Goal: Task Accomplishment & Management: Manage account settings

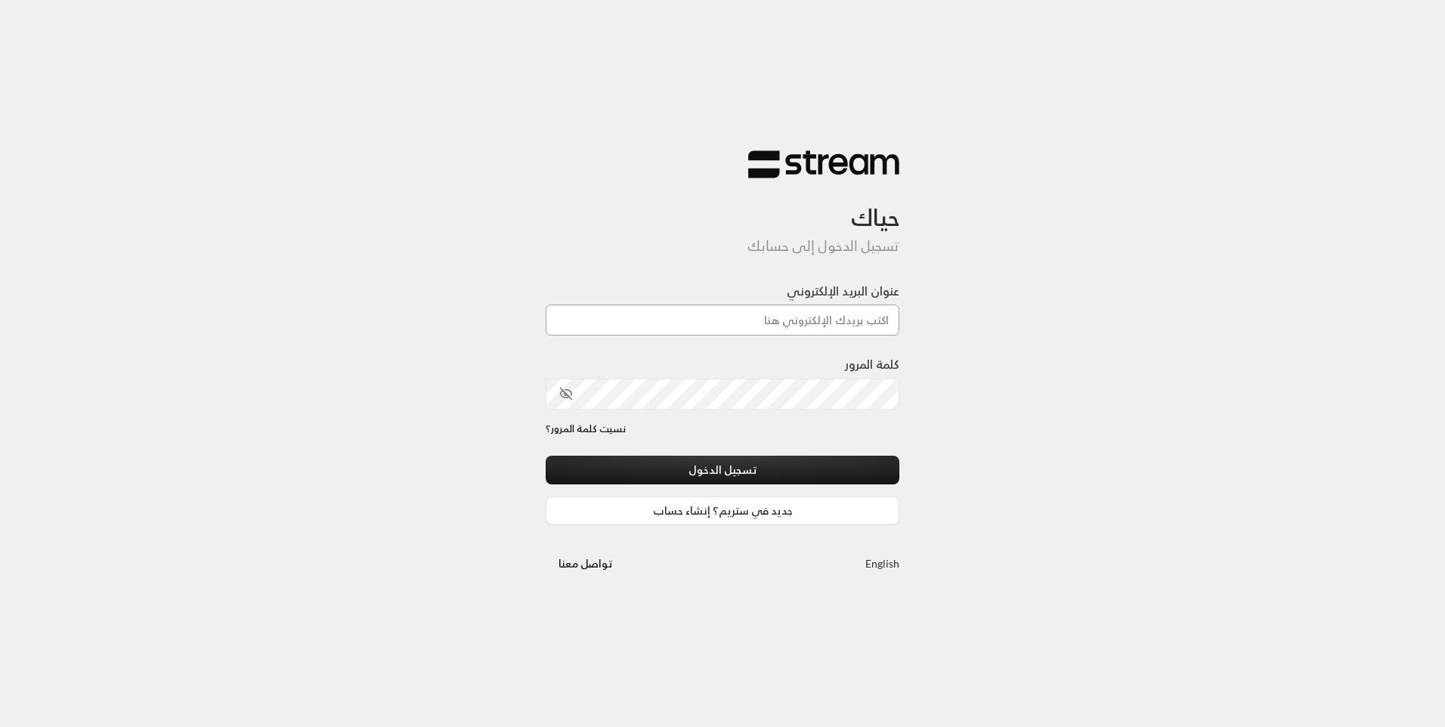
click at [711, 327] on input "عنوان البريد الإلكتروني" at bounding box center [723, 320] width 354 height 31
type input "[EMAIL_ADDRESS][DOMAIN_NAME]"
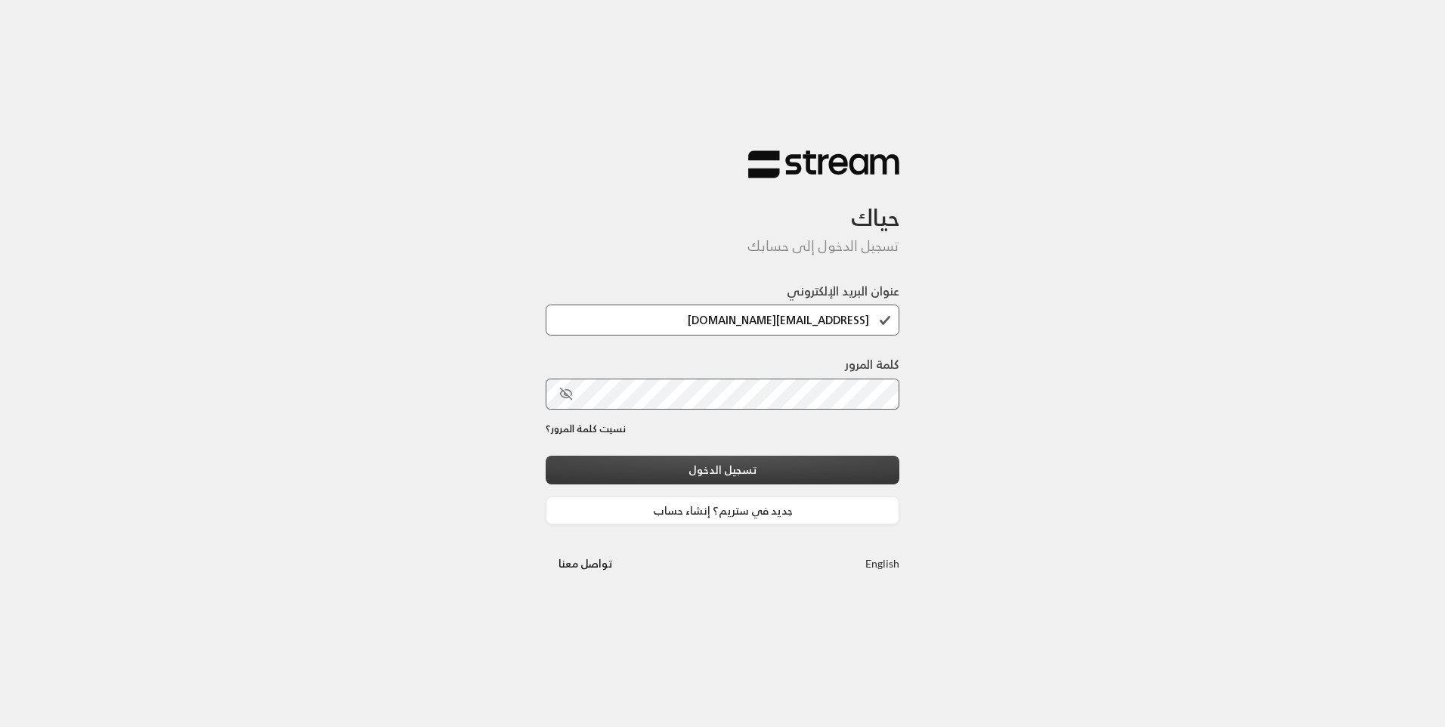
click at [749, 459] on button "تسجيل الدخول" at bounding box center [723, 470] width 354 height 28
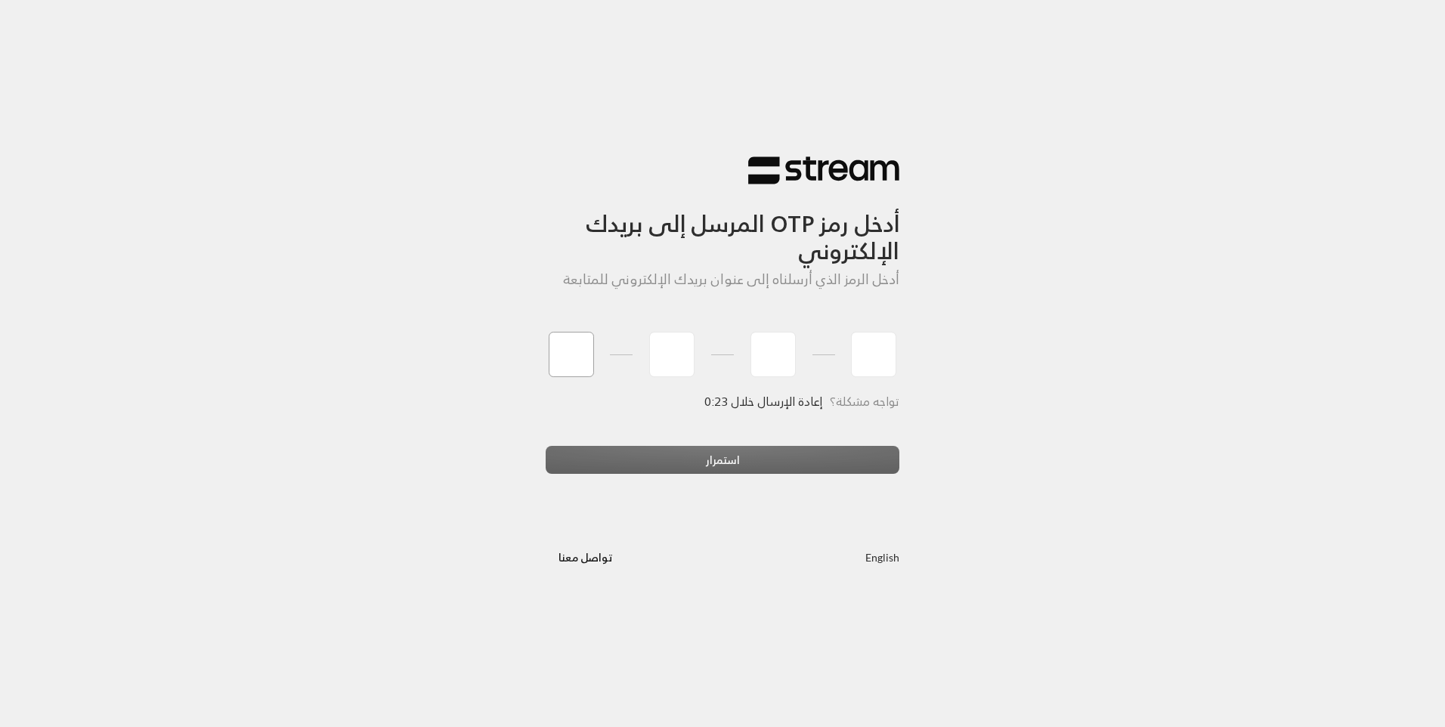
type input "4"
type input "2"
type input "1"
type input "3"
click at [676, 464] on div "استمرار" at bounding box center [723, 466] width 354 height 41
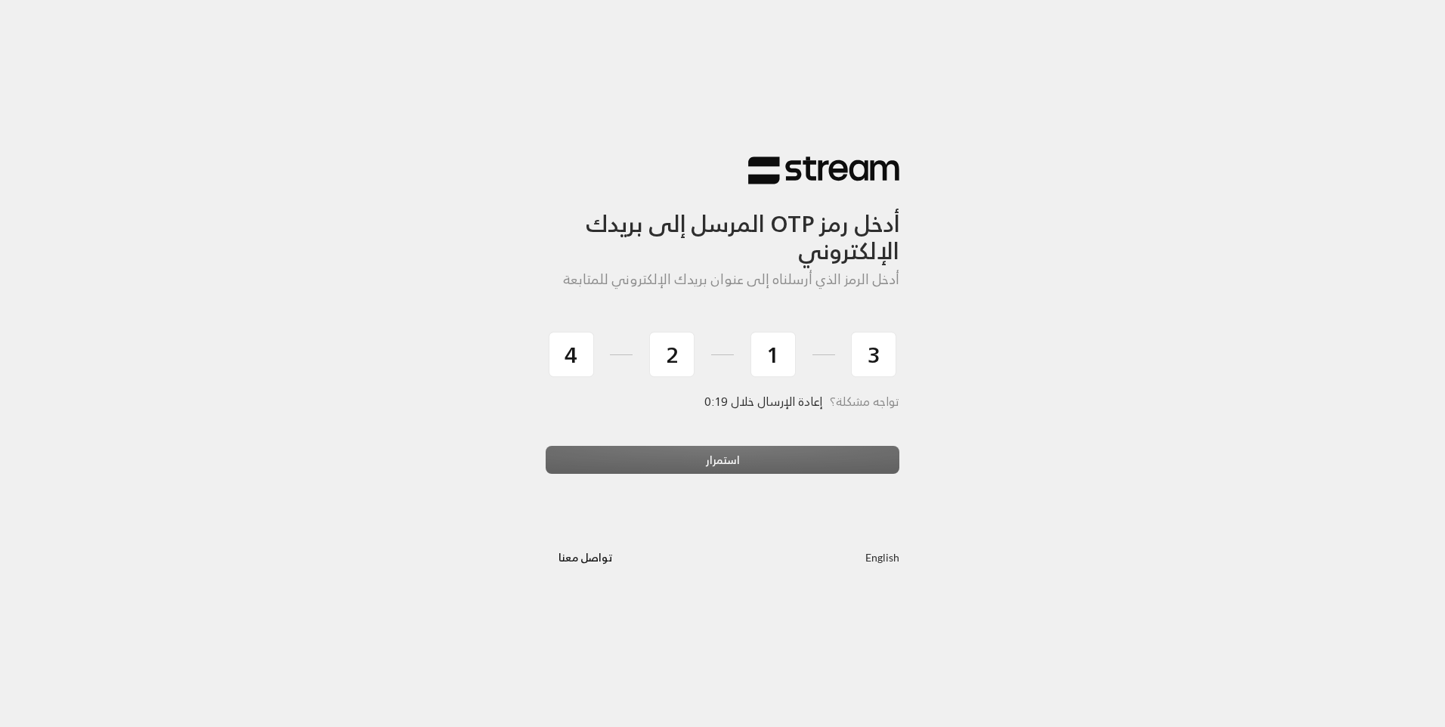
click at [700, 453] on div "استمرار" at bounding box center [723, 466] width 354 height 41
click at [1007, 437] on div "أدخل رمز OTP المرسل إلى بريدك الإلكتروني أدخل الرمز الذي أرسلناه إلى عنوان بريد…" at bounding box center [722, 363] width 1445 height 727
click at [784, 468] on div "استمرار" at bounding box center [723, 466] width 354 height 41
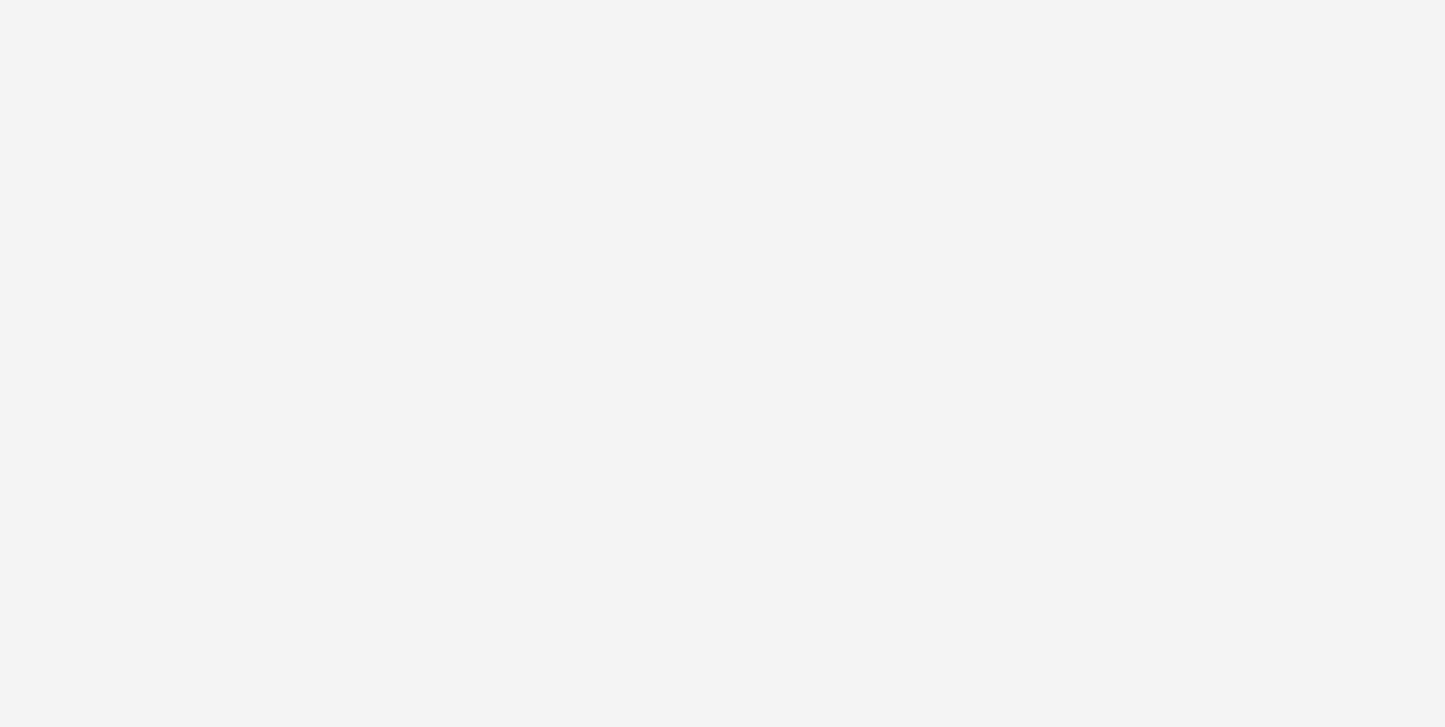
click at [784, 468] on div "أدخل رمز OTP المرسل إلى بريدك الإلكتروني أدخل الرمز الذي أرسلناه إلى عنوان بريد…" at bounding box center [722, 363] width 1445 height 727
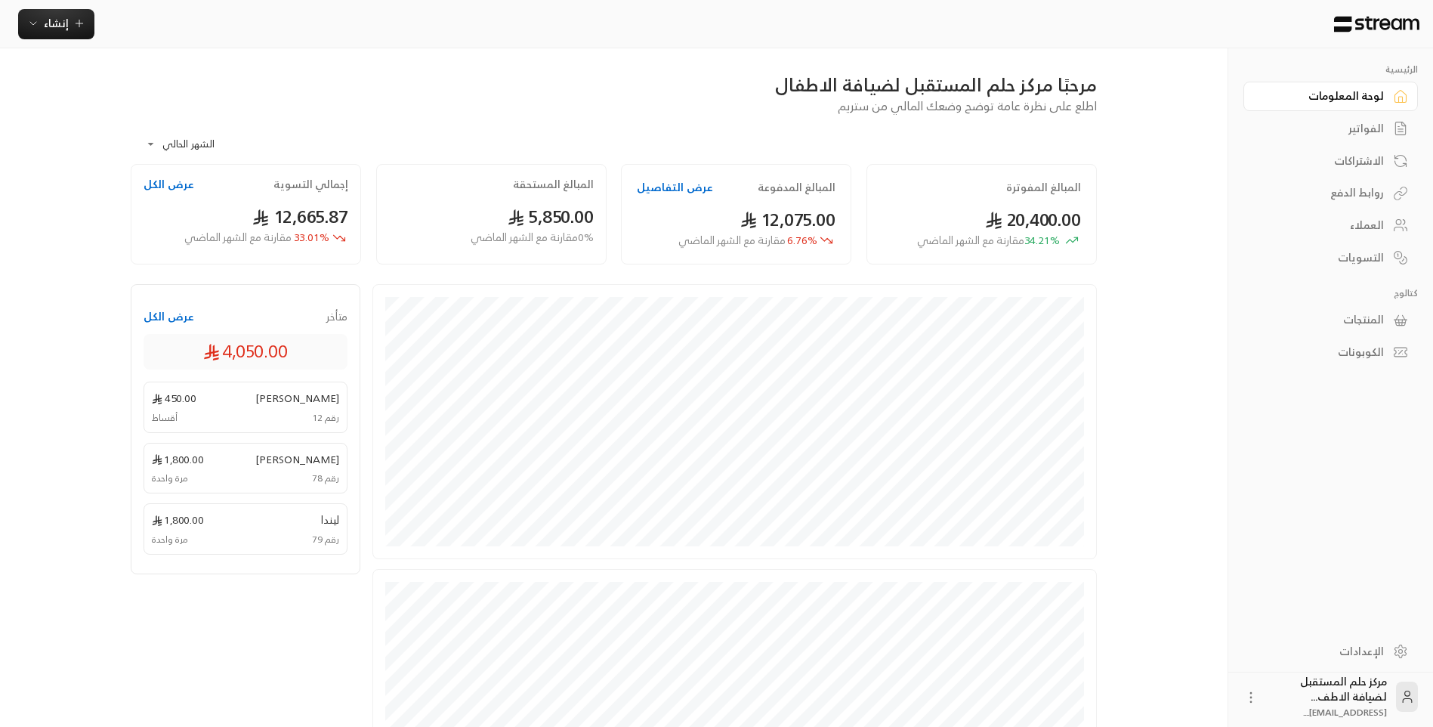
click at [1358, 141] on link "الفواتير" at bounding box center [1331, 128] width 175 height 29
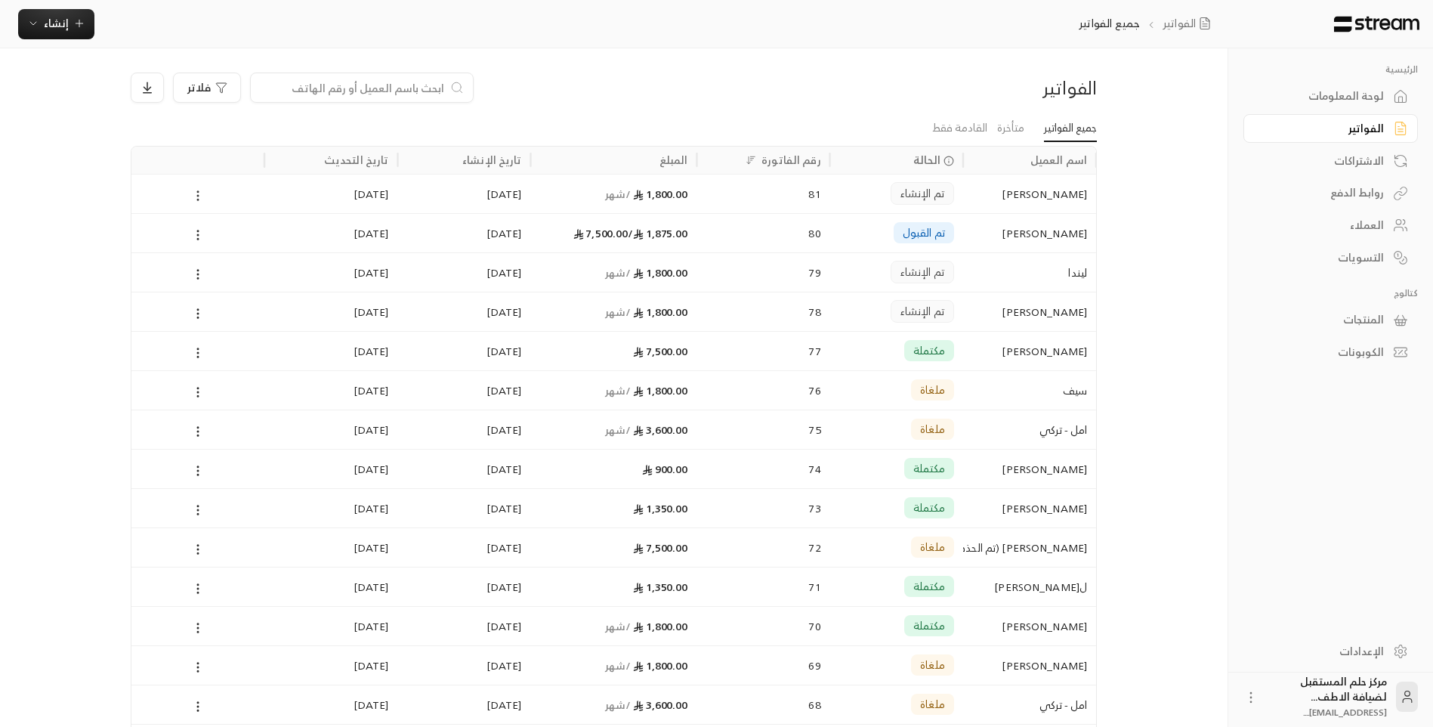
click at [197, 197] on icon at bounding box center [198, 196] width 14 height 14
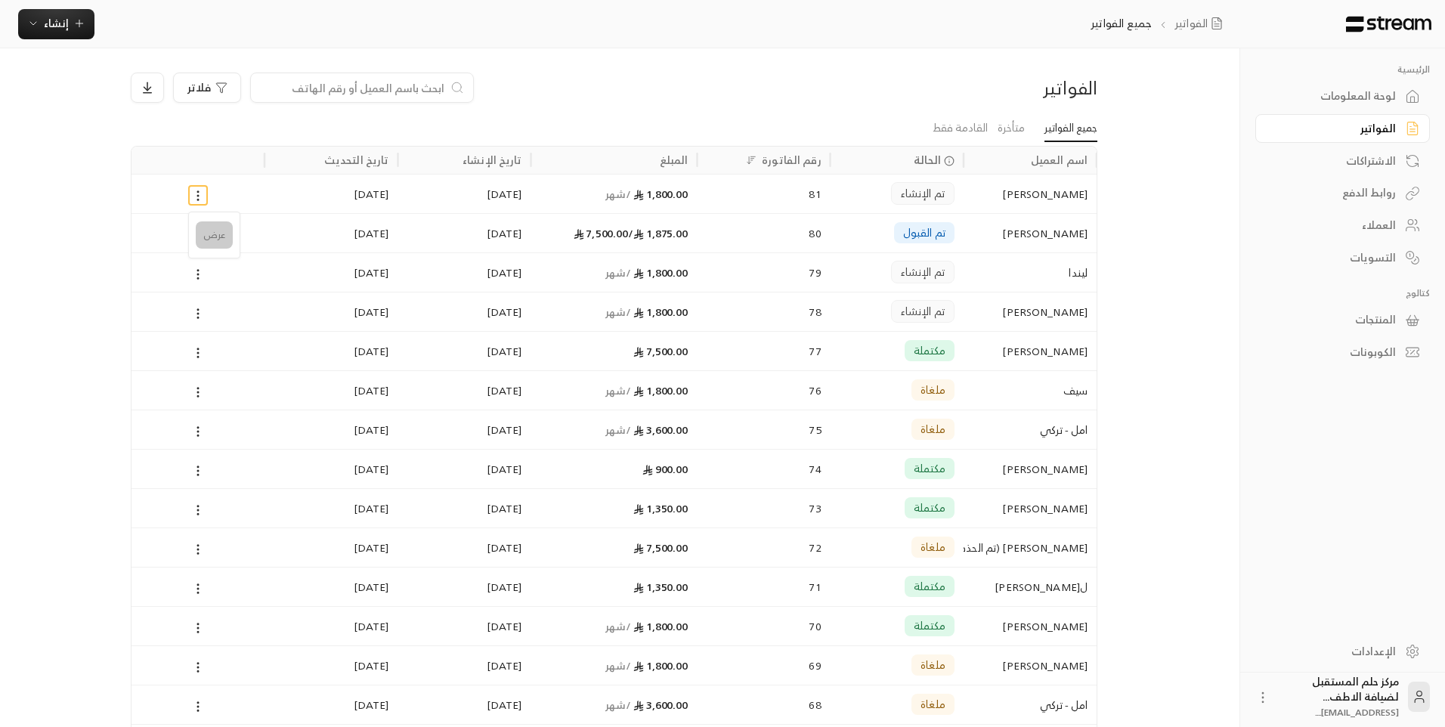
click at [220, 245] on li "عرض" at bounding box center [214, 234] width 37 height 27
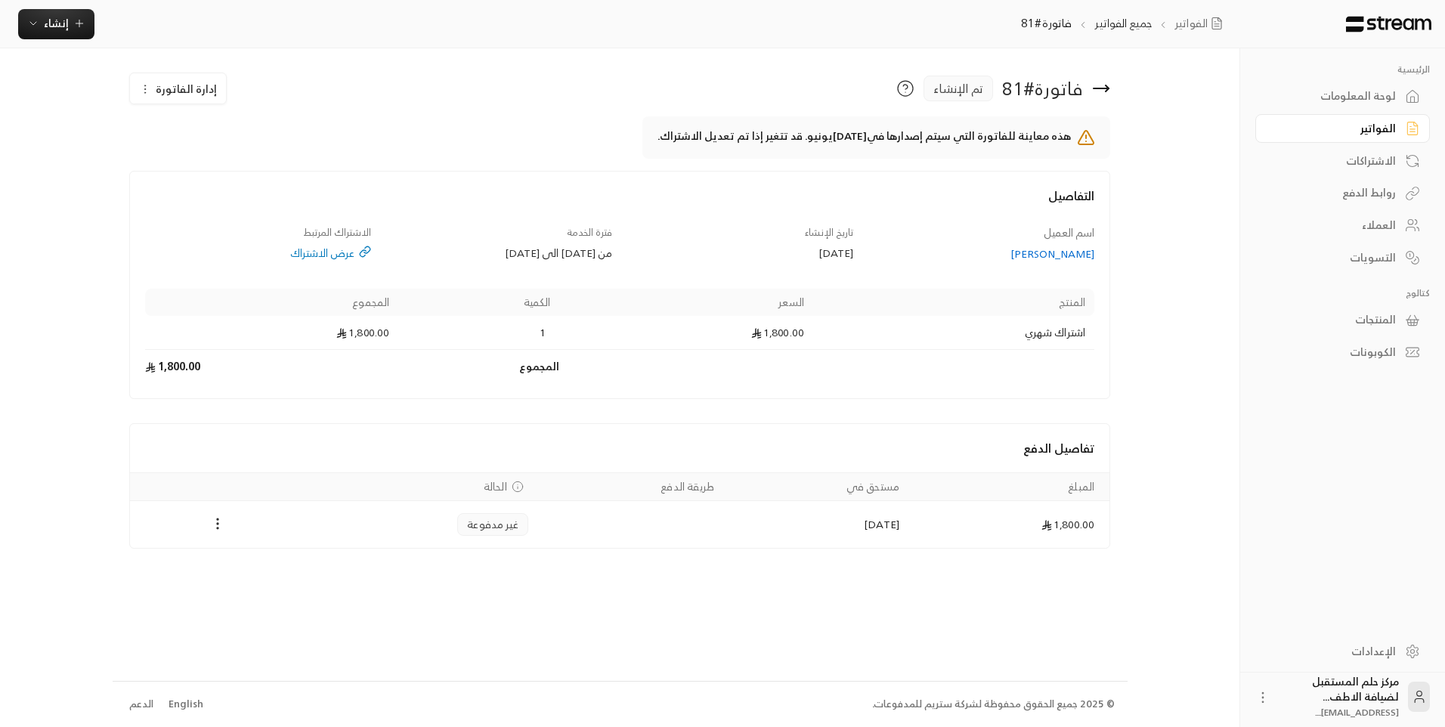
click at [159, 91] on span "إدارة الفاتورة" at bounding box center [186, 88] width 61 height 19
click at [222, 125] on span "تعديل" at bounding box center [187, 132] width 94 height 27
click at [222, 136] on span "تعديل" at bounding box center [187, 132] width 94 height 27
click at [199, 113] on div "تعديل إلغاء" at bounding box center [186, 146] width 113 height 70
click at [441, 144] on span "هذه معاينة للفاتورة التي سيتم إصدارها في [DATE] يونيو. قد تتغير إذا تم تعديل ال…" at bounding box center [620, 137] width 982 height 42
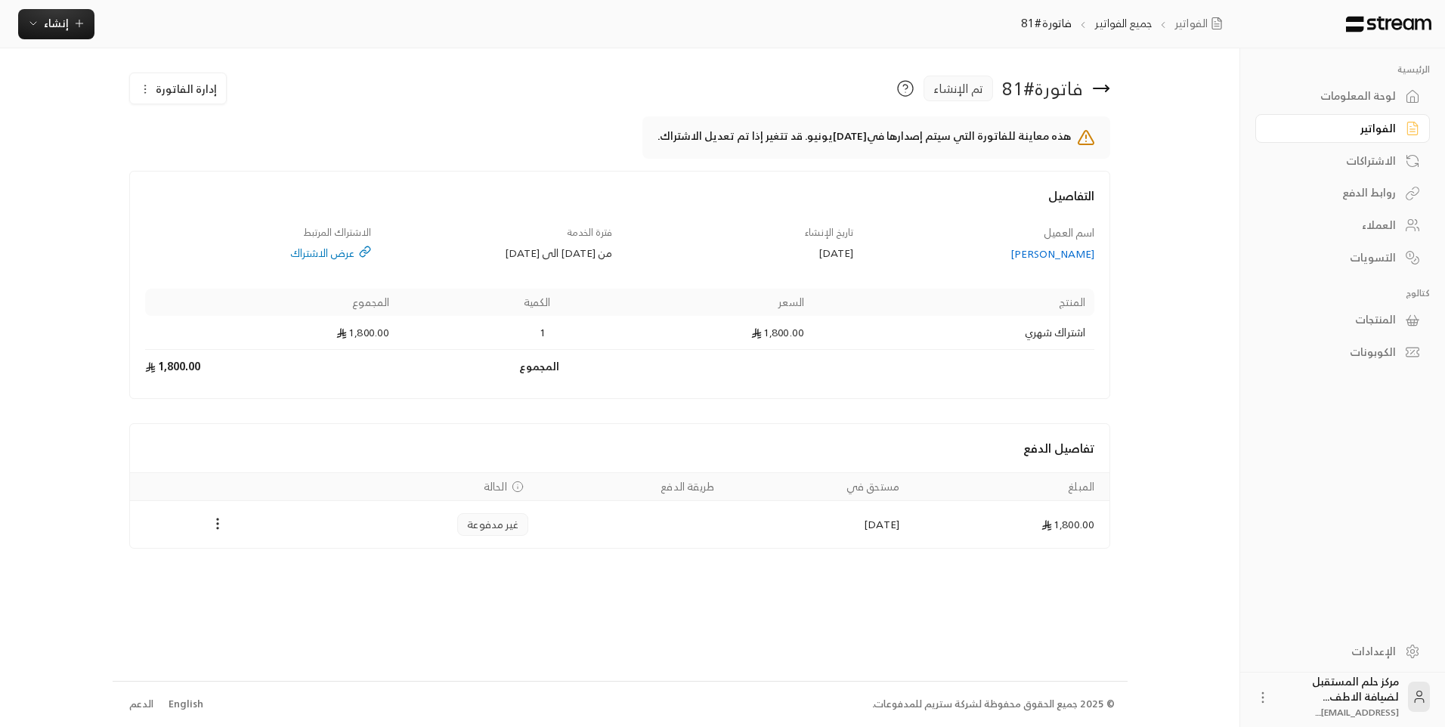
click at [214, 509] on td "Payments" at bounding box center [218, 524] width 176 height 47
click at [214, 518] on icon "Payments" at bounding box center [217, 523] width 15 height 15
click at [928, 91] on div at bounding box center [722, 363] width 1445 height 727
click at [886, 110] on div "فاتورة # 81 تم الإنشاء إدارة الفاتورة تعديل إلغاء" at bounding box center [620, 95] width 982 height 44
click at [886, 152] on div "هذه معاينة للفاتورة التي سيتم إصدارها في [DATE] يونيو. قد تتغير إذا تم تعديل ال…" at bounding box center [876, 137] width 468 height 42
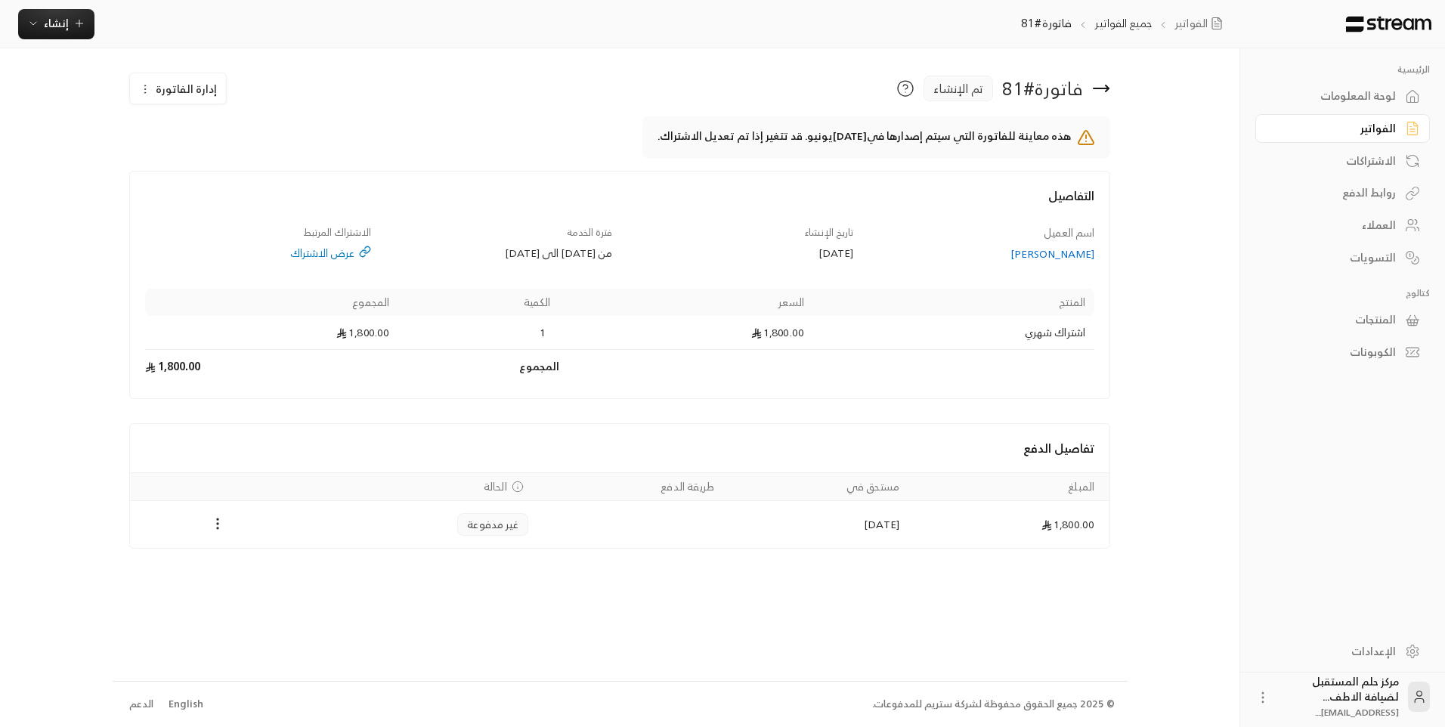
click at [895, 162] on div "هذه معاينة للفاتورة التي سيتم إصدارها في [DATE] يونيو. قد تتغير إذا تم تعديل ال…" at bounding box center [620, 143] width 982 height 54
click at [1084, 82] on div "فاتورة # 81 تم الإنشاء" at bounding box center [785, 89] width 664 height 32
click at [1102, 85] on icon at bounding box center [1101, 88] width 18 height 18
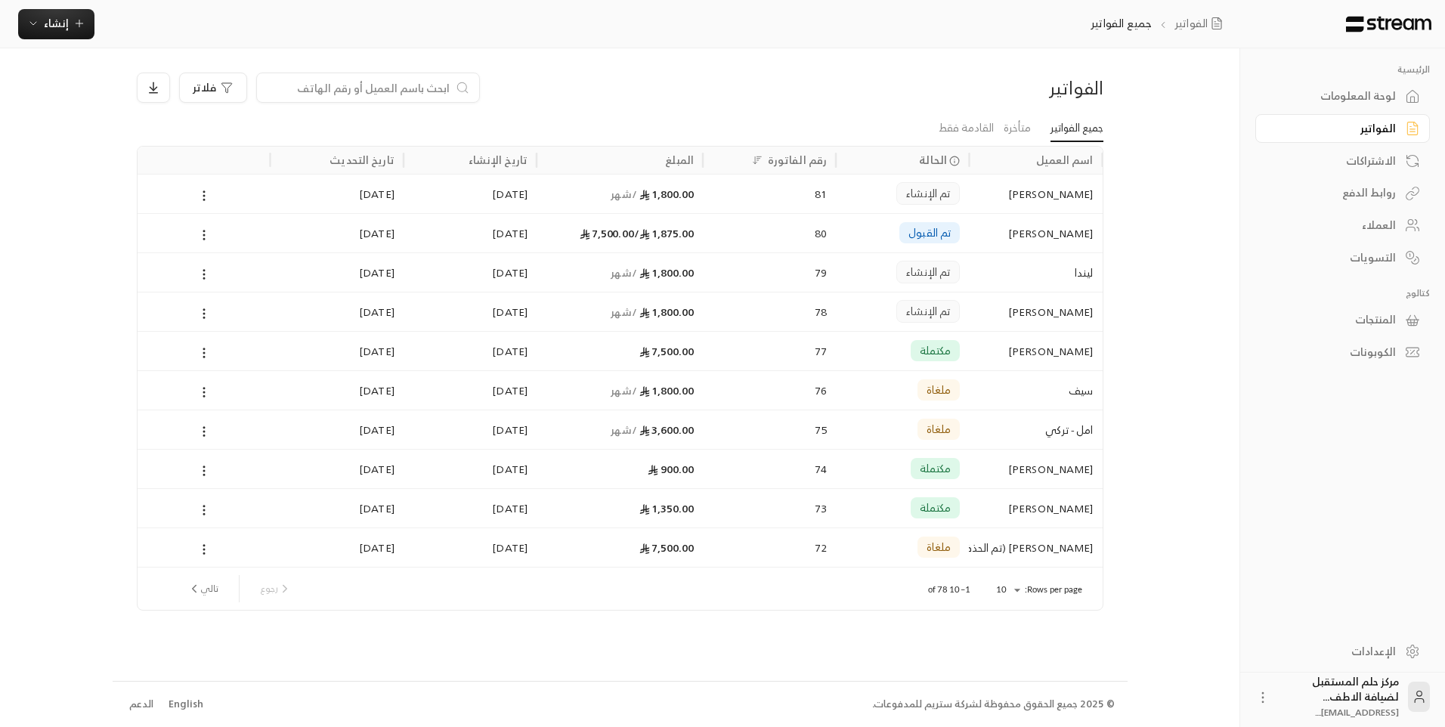
click at [1372, 158] on div "الاشتراكات" at bounding box center [1335, 160] width 122 height 15
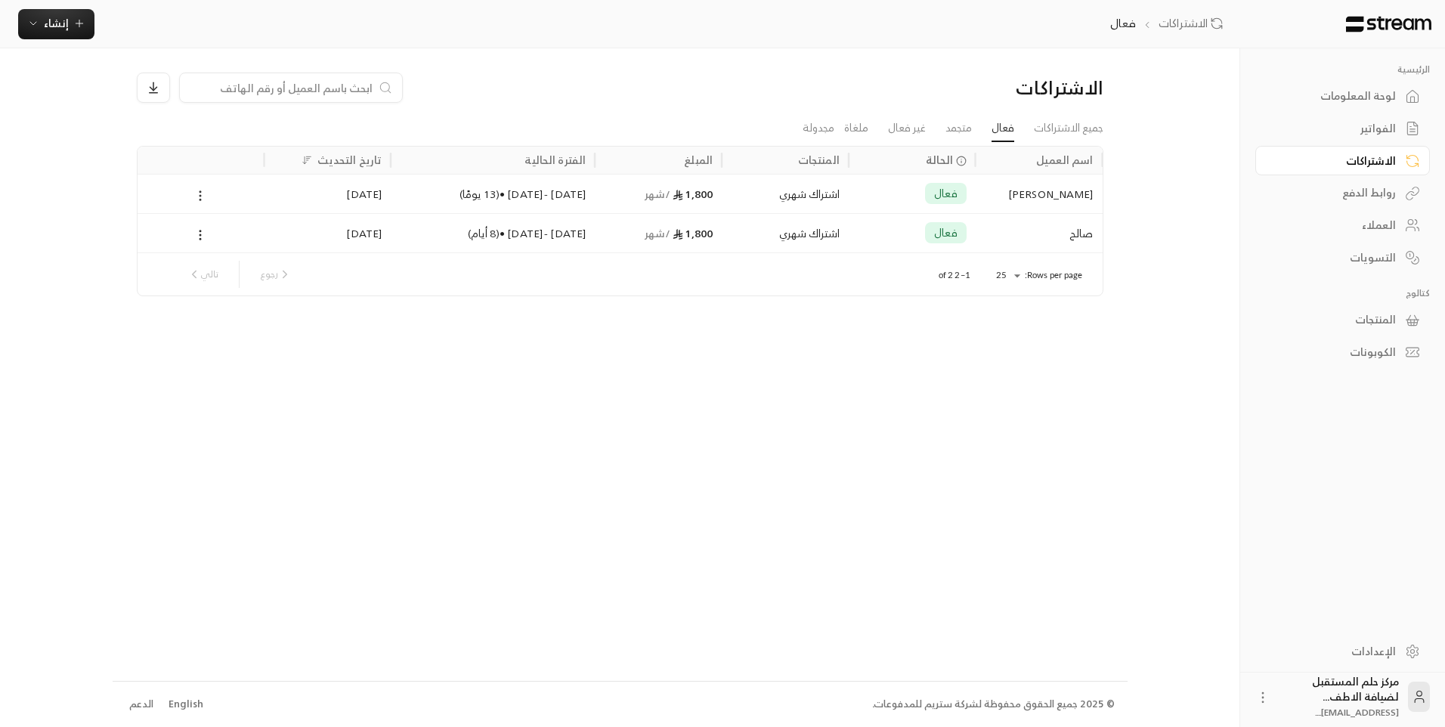
click at [199, 190] on icon at bounding box center [200, 196] width 14 height 14
click at [231, 241] on link "عرض" at bounding box center [216, 234] width 37 height 27
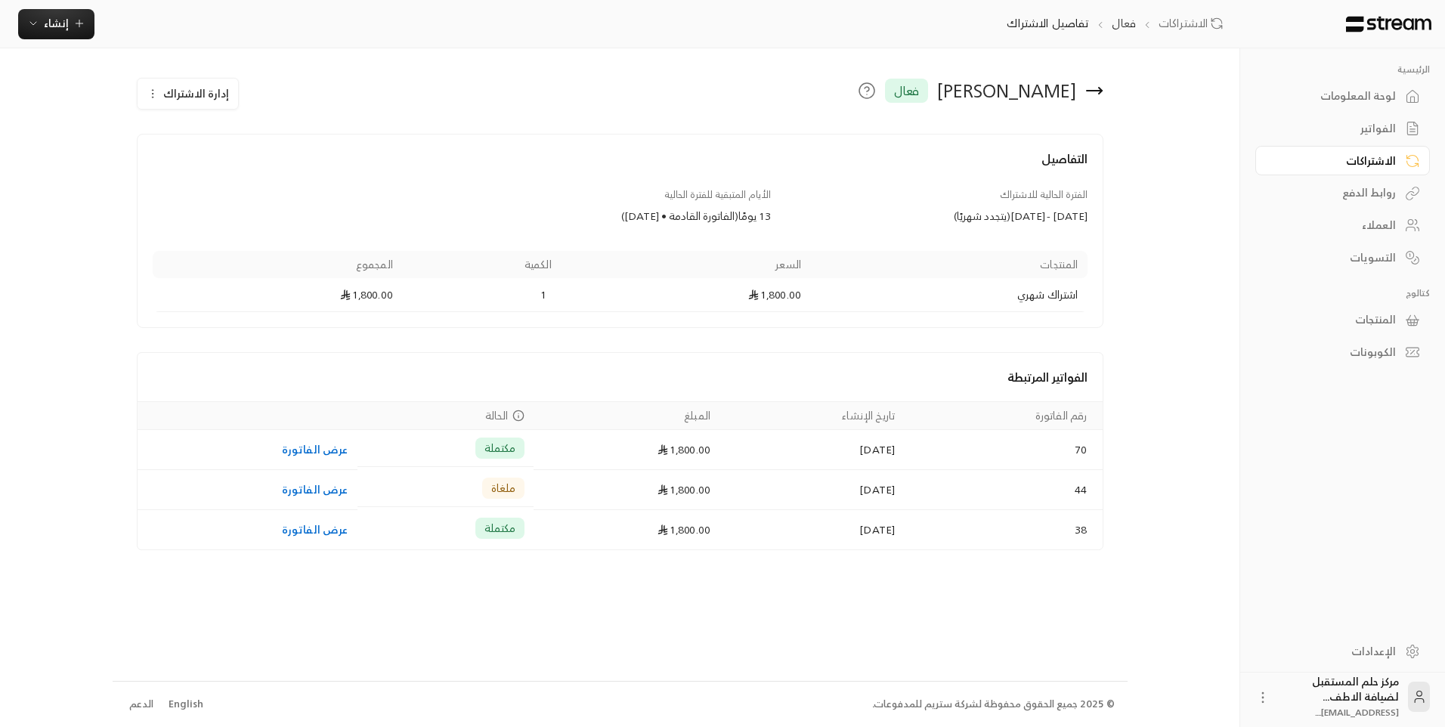
click at [164, 88] on span "إدارة الاشتراك" at bounding box center [196, 93] width 66 height 19
click at [209, 153] on link "تجميد الاشتراك" at bounding box center [230, 166] width 166 height 28
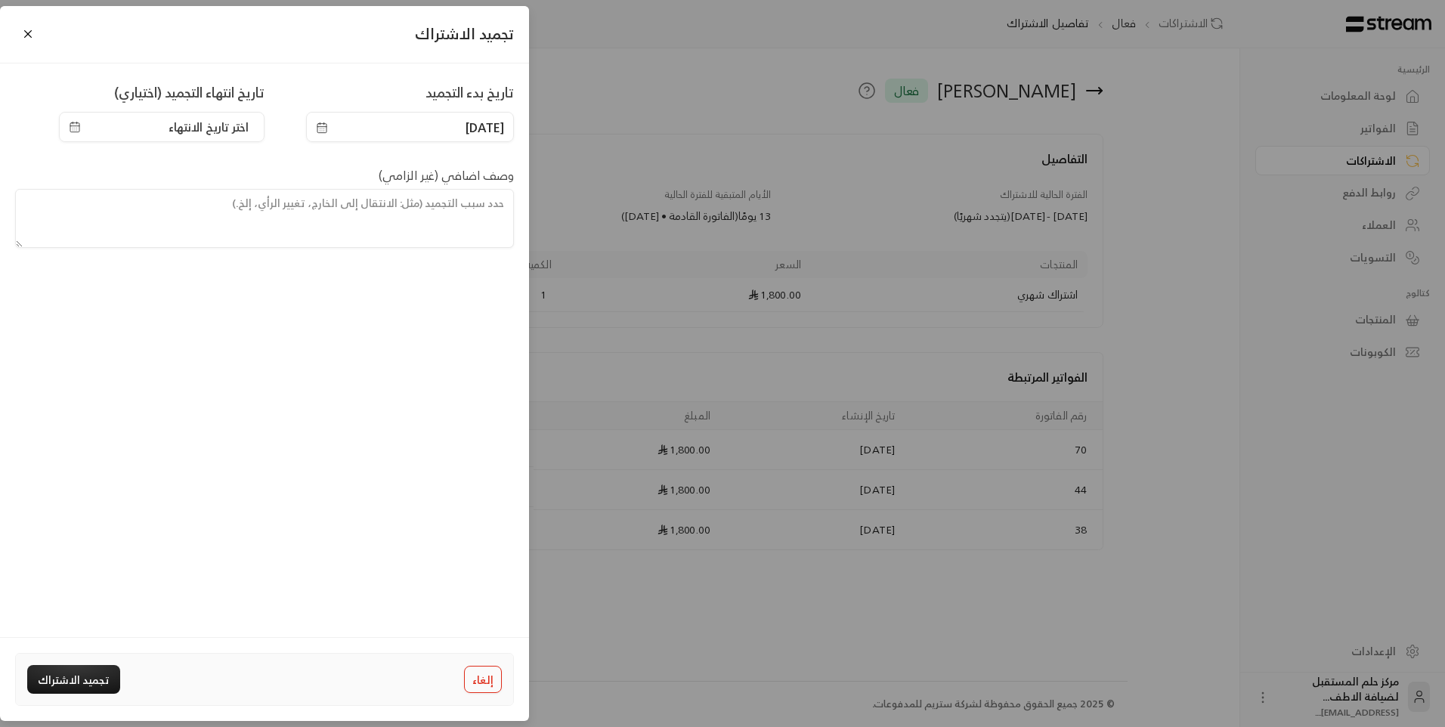
click at [164, 127] on span "اختر تاريخ الانتهاء" at bounding box center [162, 127] width 186 height 18
click at [241, 331] on button "24" at bounding box center [246, 335] width 25 height 25
click at [77, 123] on icon "button" at bounding box center [77, 123] width 0 height 2
click at [60, 676] on button "تجميد الاشتراك" at bounding box center [73, 679] width 93 height 28
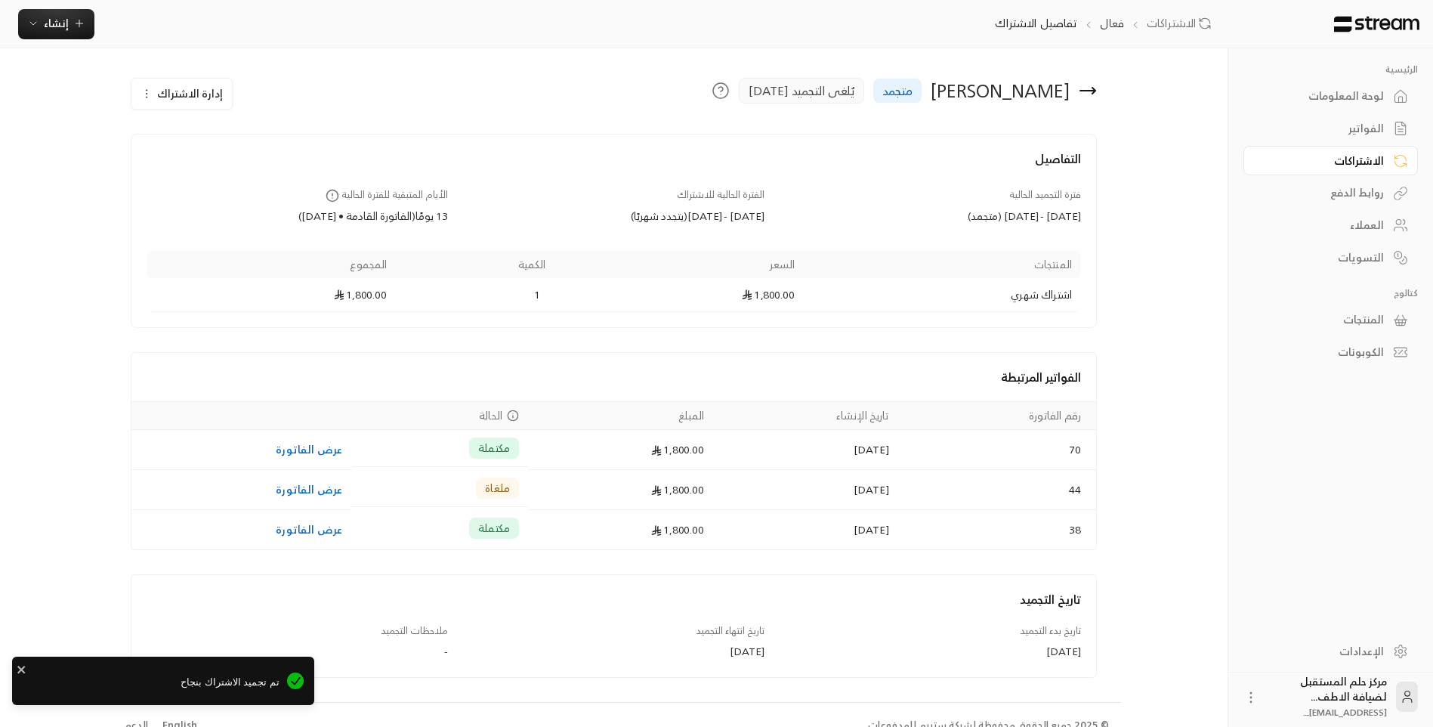
click at [1091, 91] on icon at bounding box center [1088, 91] width 15 height 0
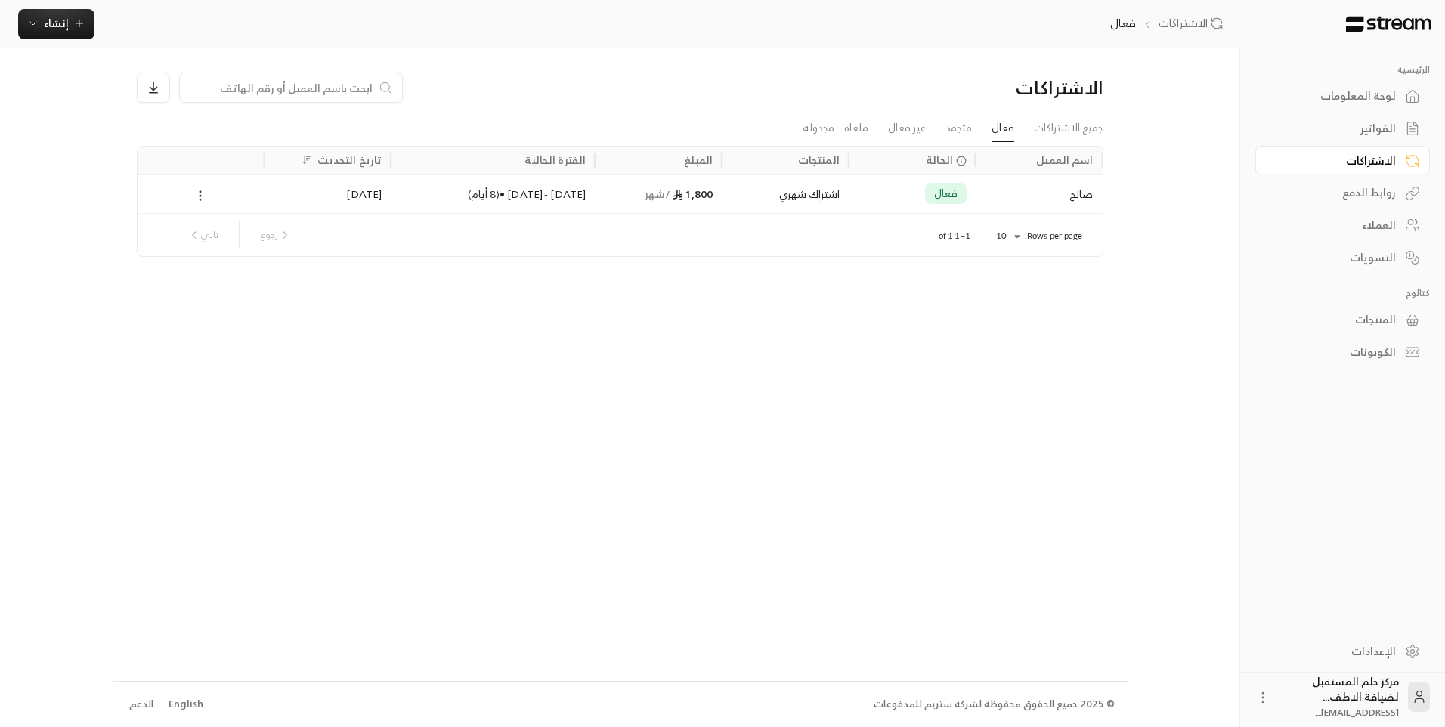
click at [203, 197] on icon at bounding box center [200, 196] width 14 height 14
click at [227, 232] on link "عرض" at bounding box center [216, 234] width 37 height 27
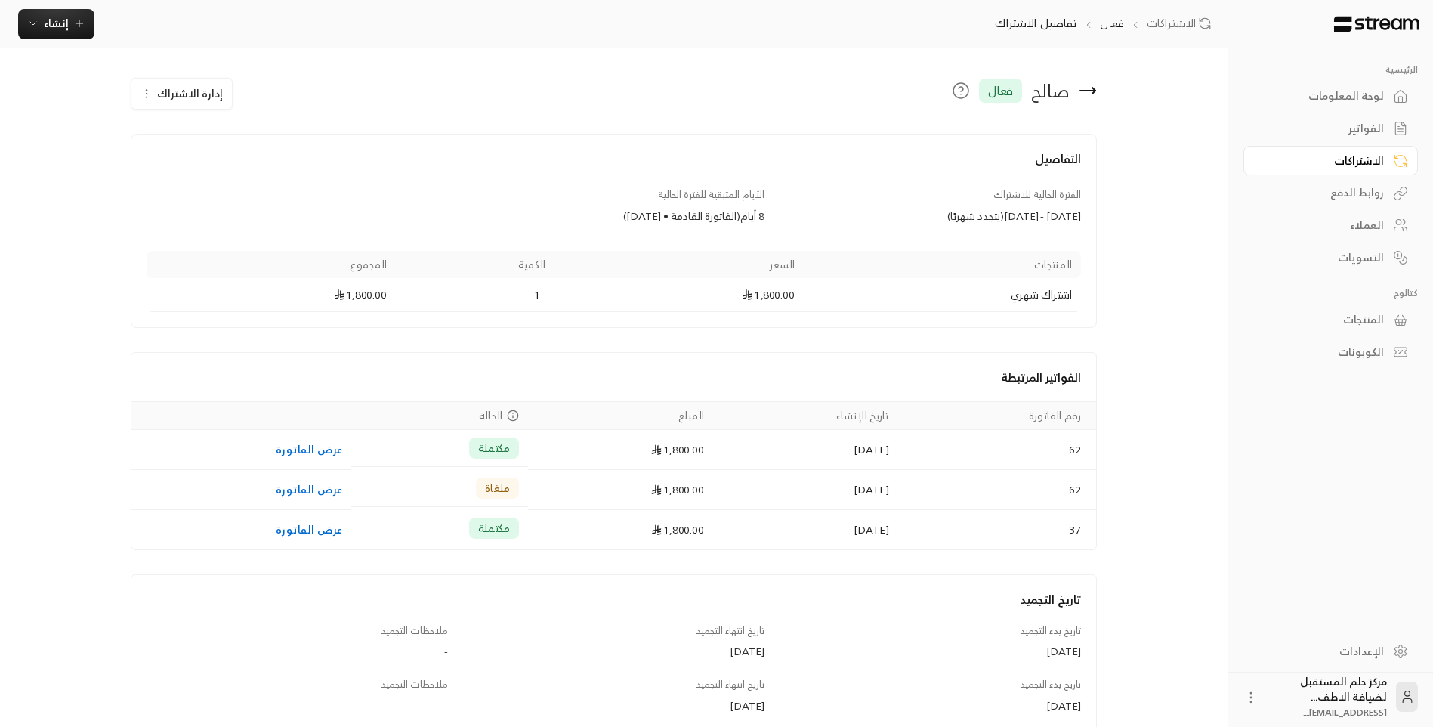
click at [155, 91] on button "إدارة الاشتراك" at bounding box center [181, 94] width 101 height 30
click at [275, 165] on span "تجميد الاشتراك" at bounding box center [268, 165] width 64 height 13
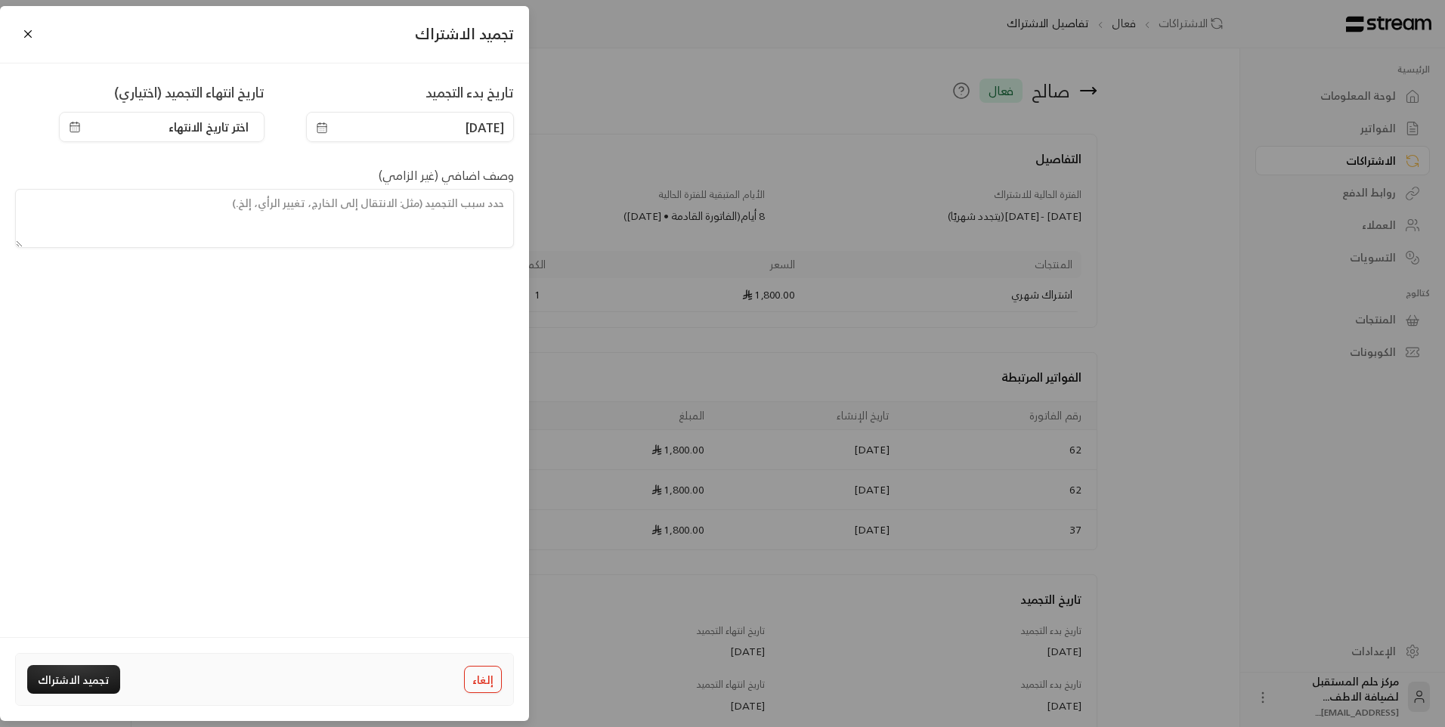
click at [465, 134] on span "[DATE]" at bounding box center [484, 128] width 39 height 18
click at [232, 127] on span "اختر تاريخ الانتهاء" at bounding box center [209, 127] width 80 height 18
click at [237, 328] on button "24" at bounding box center [246, 335] width 25 height 25
drag, startPoint x: 100, startPoint y: 689, endPoint x: 107, endPoint y: 668, distance: 22.5
click at [101, 685] on button "تجميد الاشتراك" at bounding box center [73, 679] width 93 height 28
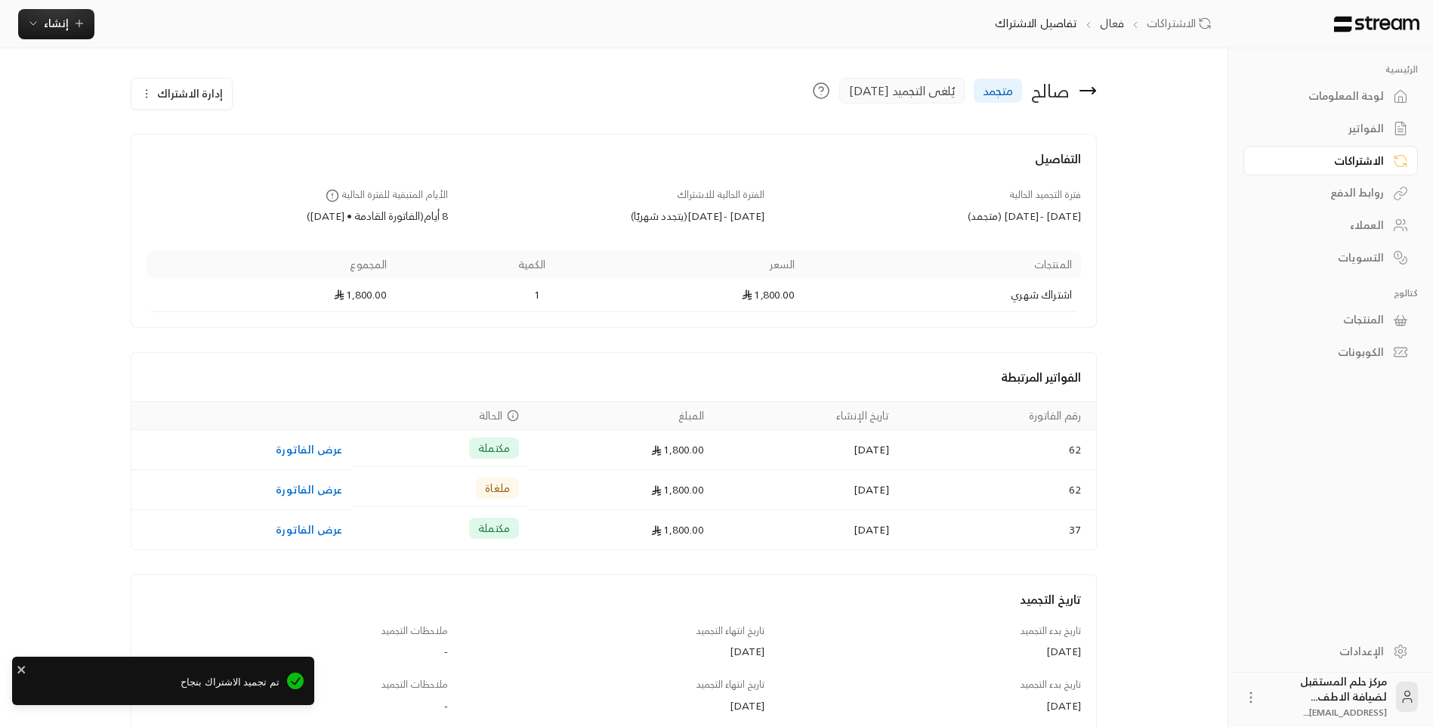
click at [1092, 98] on icon at bounding box center [1088, 91] width 18 height 18
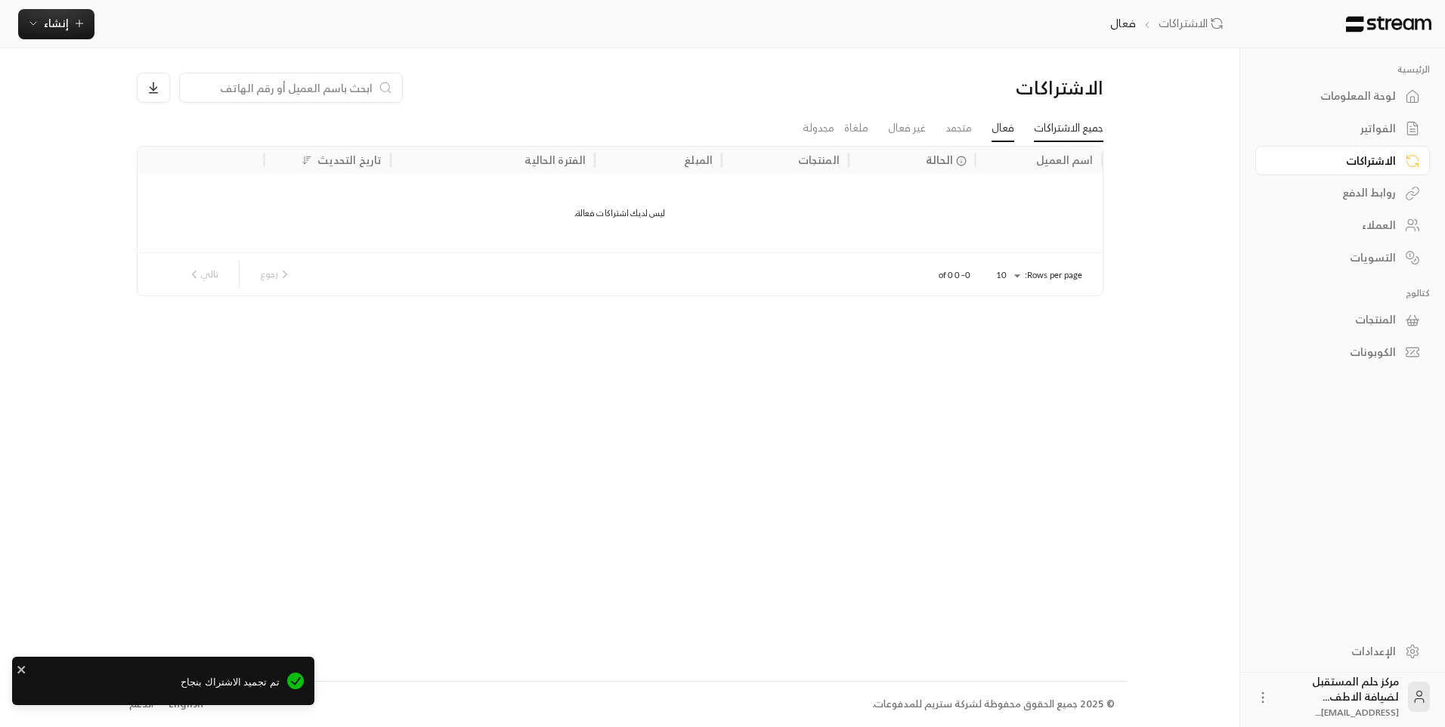
click at [1056, 126] on link "جميع الاشتراكات" at bounding box center [1069, 128] width 70 height 27
